Goal: Task Accomplishment & Management: Use online tool/utility

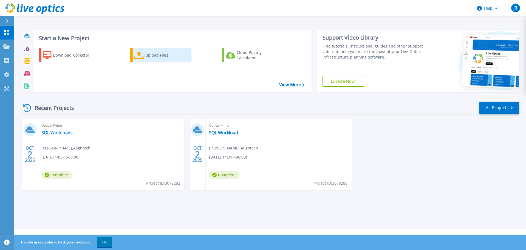
click at [151, 57] on div "Upload Files" at bounding box center [167, 55] width 44 height 11
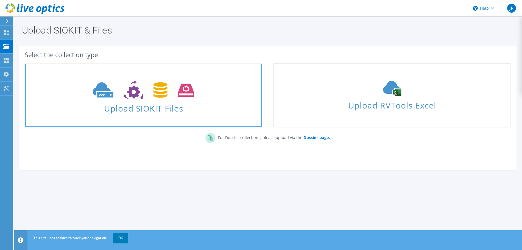
click at [167, 97] on icon at bounding box center [143, 90] width 101 height 19
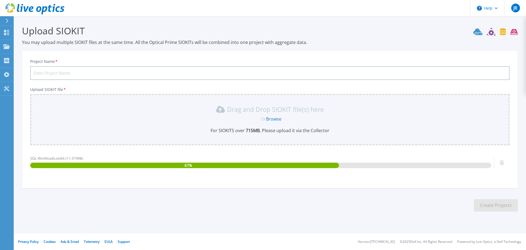
click at [76, 74] on input "Project Name *" at bounding box center [270, 73] width 480 height 14
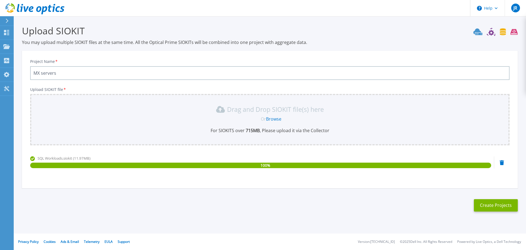
type input "MX servers"
click at [490, 208] on button "Create Projects" at bounding box center [496, 205] width 44 height 12
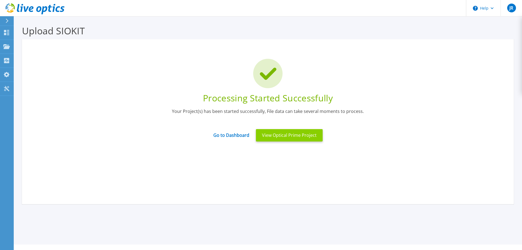
click at [289, 139] on button "View Optical Prime Project" at bounding box center [289, 135] width 67 height 12
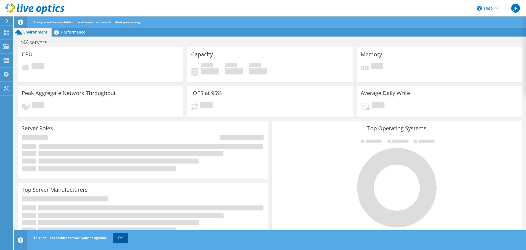
click at [120, 236] on link "OK" at bounding box center [120, 238] width 15 height 10
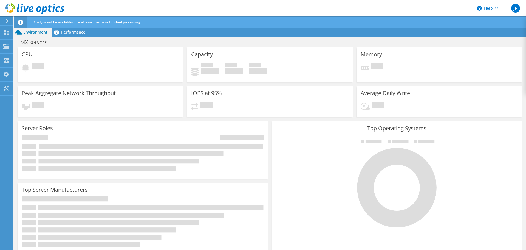
click at [291, 41] on div "MX servers Print" at bounding box center [270, 42] width 513 height 10
click at [67, 32] on span "Performance" at bounding box center [73, 31] width 24 height 5
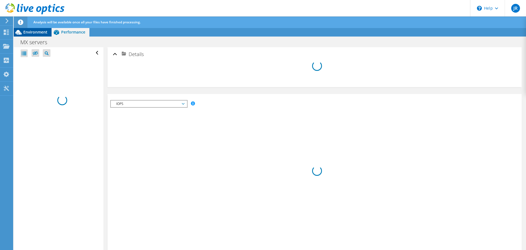
click at [31, 33] on span "Environment" at bounding box center [35, 31] width 24 height 5
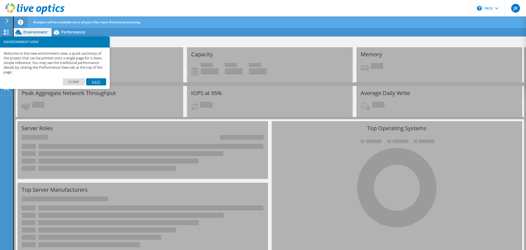
click at [98, 83] on link "Next" at bounding box center [96, 81] width 20 height 7
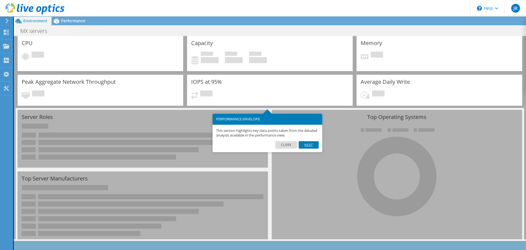
click at [316, 145] on link "Next" at bounding box center [309, 144] width 20 height 7
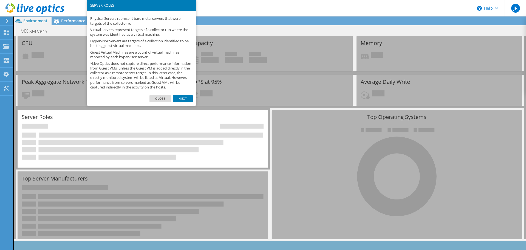
click at [182, 102] on link "Next" at bounding box center [183, 98] width 20 height 7
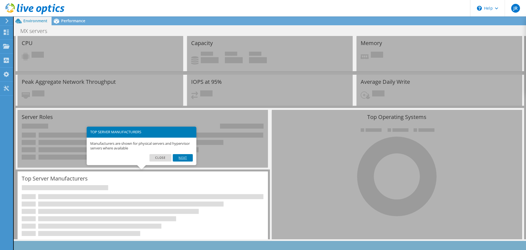
click at [179, 155] on link "Next" at bounding box center [183, 157] width 20 height 7
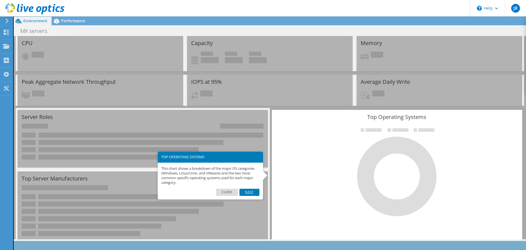
click at [249, 192] on link "Next" at bounding box center [250, 191] width 20 height 7
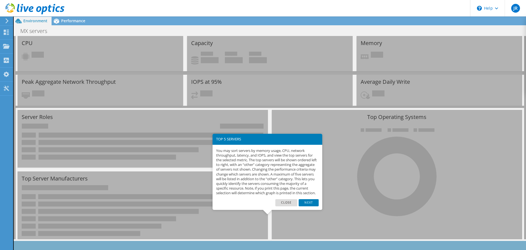
scroll to position [24, 0]
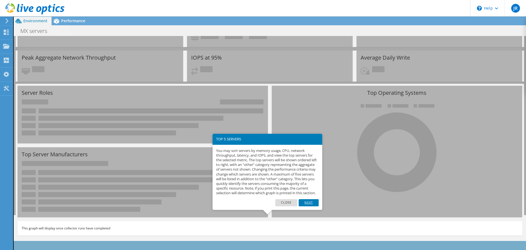
click at [304, 206] on link "Next" at bounding box center [309, 202] width 20 height 7
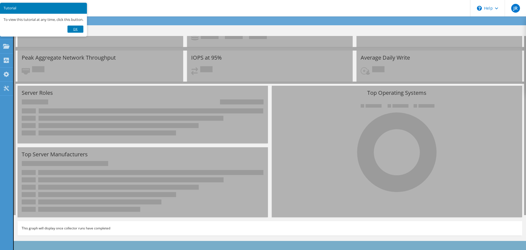
click at [79, 32] on link "Ok" at bounding box center [75, 29] width 16 height 7
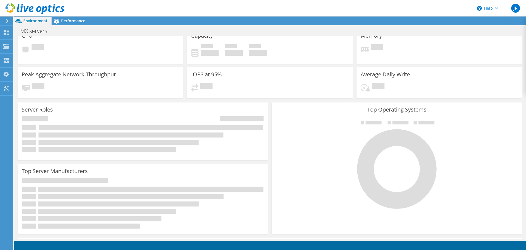
scroll to position [0, 0]
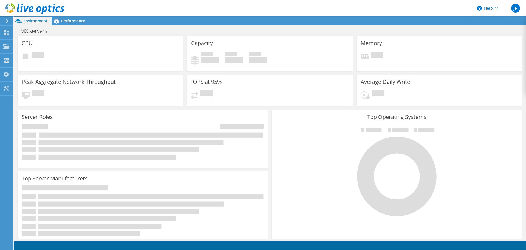
click at [37, 56] on span "Pending" at bounding box center [38, 55] width 12 height 7
click at [95, 60] on div "Pending" at bounding box center [100, 57] width 157 height 10
click at [271, 108] on div "Top Operating Systems Windows Linux VMware" at bounding box center [397, 175] width 254 height 135
click at [296, 124] on div "Top Operating Systems Windows Linux VMware" at bounding box center [397, 175] width 250 height 131
click at [69, 19] on span "Performance" at bounding box center [73, 20] width 24 height 5
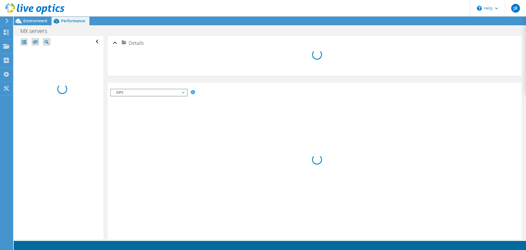
click at [184, 93] on span "IOPS" at bounding box center [149, 92] width 71 height 7
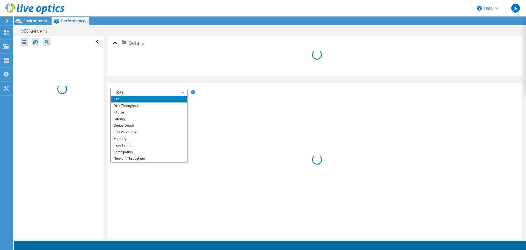
click at [229, 78] on div "Details Graphs Servers Inventory Hypervisor Disks" at bounding box center [314, 190] width 423 height 309
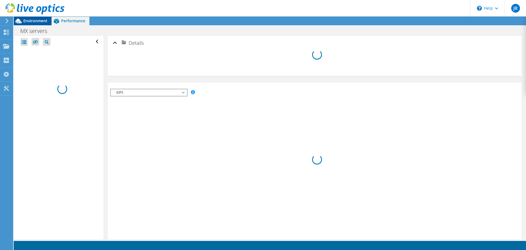
click at [30, 21] on span "Environment" at bounding box center [35, 20] width 24 height 5
